Goal: Navigation & Orientation: Find specific page/section

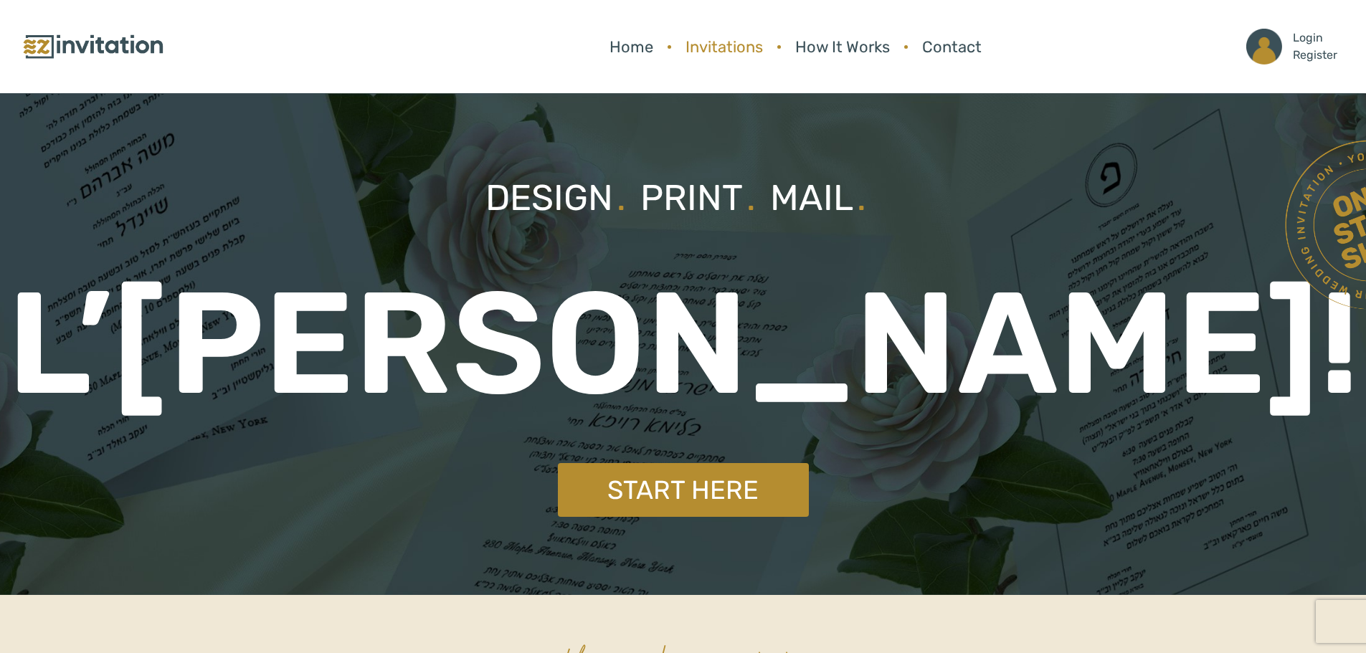
click at [694, 47] on link "Invitations" at bounding box center [724, 47] width 92 height 38
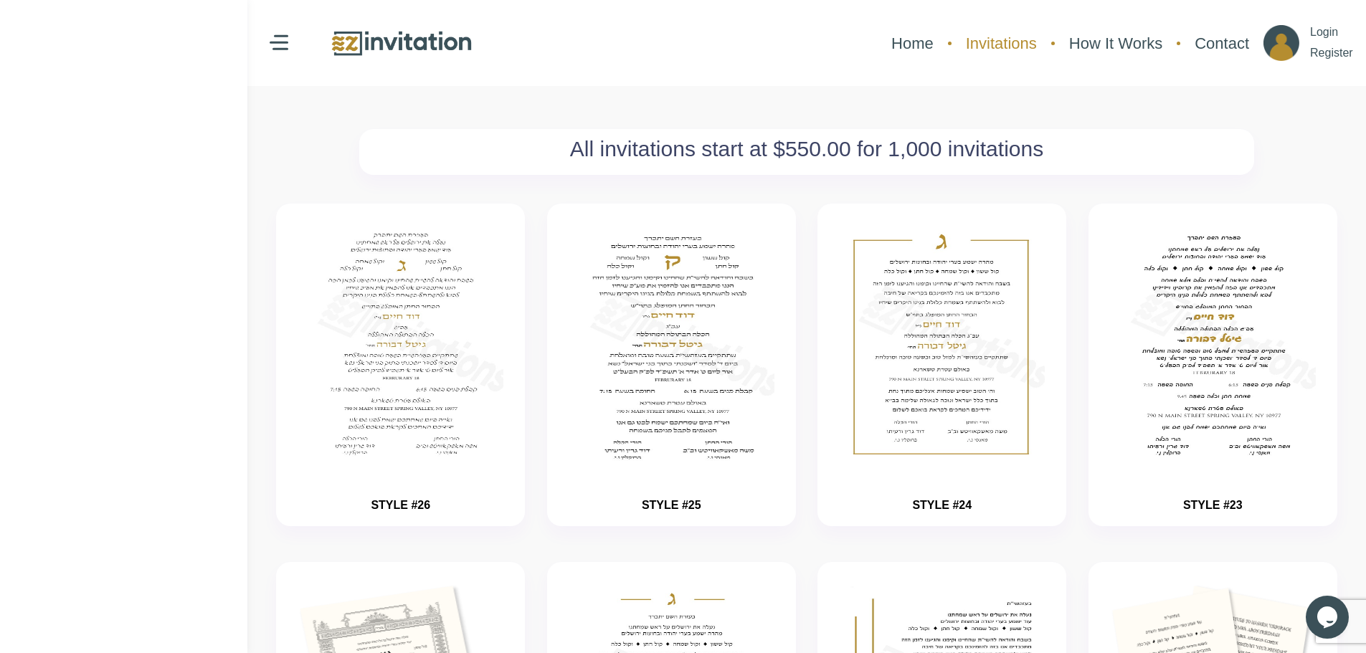
click at [996, 46] on link "Invitations" at bounding box center [1001, 43] width 85 height 38
click at [419, 39] on img at bounding box center [401, 43] width 143 height 31
